Goal: Information Seeking & Learning: Learn about a topic

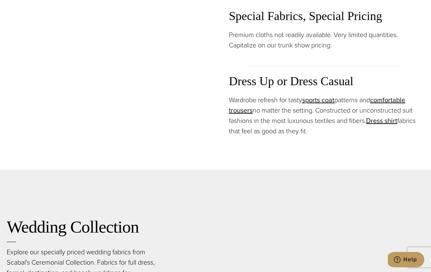
scroll to position [895, 0]
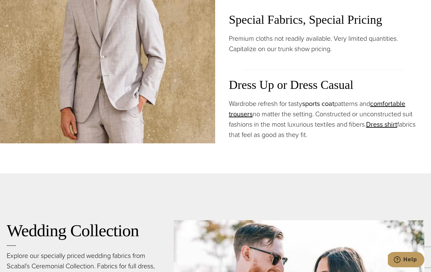
click at [325, 102] on link "sports coat" at bounding box center [318, 104] width 32 height 10
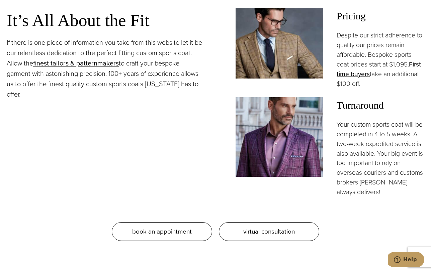
scroll to position [618, 0]
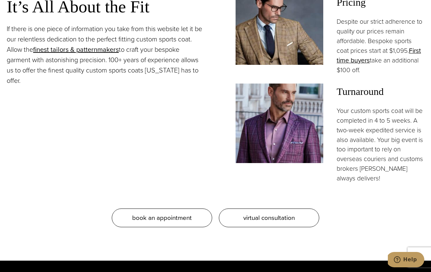
click at [308, 126] on img at bounding box center [280, 124] width 88 height 80
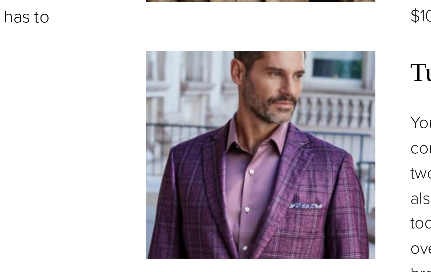
scroll to position [667, 0]
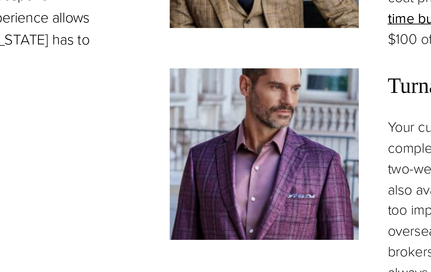
click at [236, 81] on img at bounding box center [280, 75] width 88 height 80
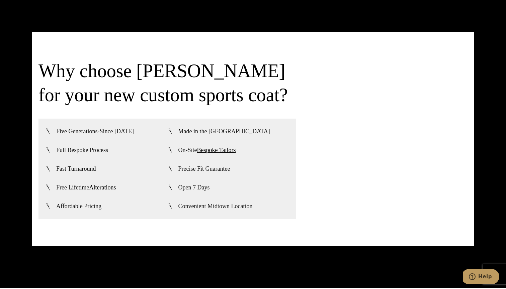
scroll to position [1584, 0]
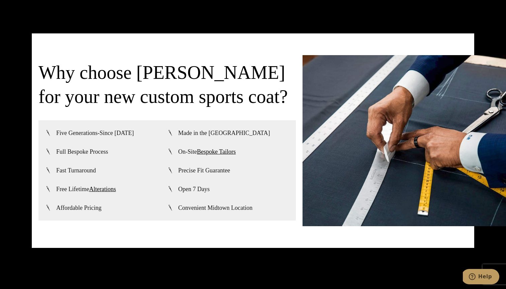
click at [75, 212] on span "Affordable Pricing" at bounding box center [78, 208] width 45 height 8
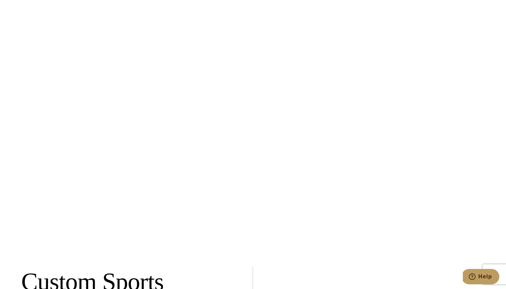
scroll to position [2196, 0]
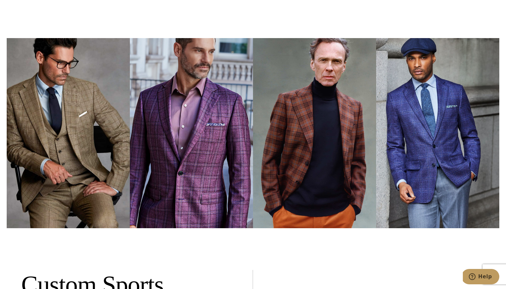
click at [204, 201] on img at bounding box center [191, 133] width 123 height 190
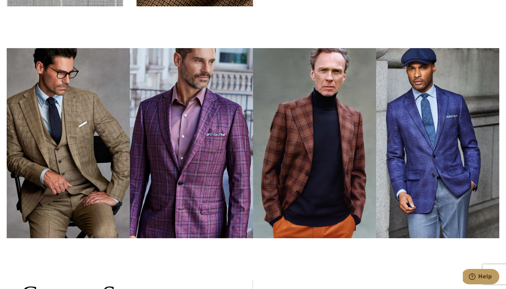
scroll to position [2153, 0]
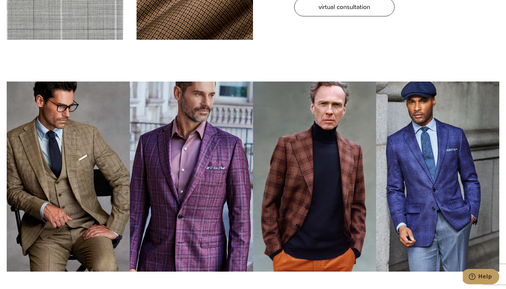
click at [207, 177] on img at bounding box center [191, 177] width 123 height 190
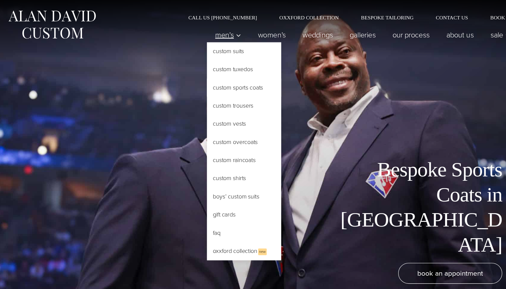
scroll to position [0, 0]
